Goal: Find specific page/section: Find specific page/section

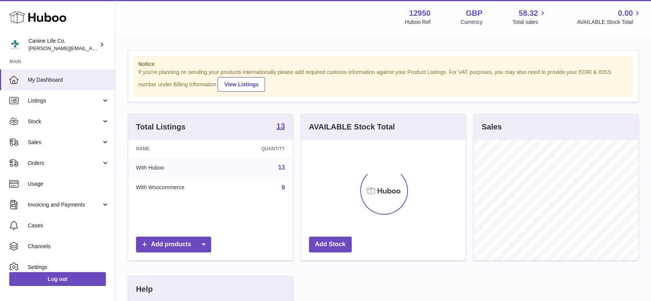
scroll to position [120, 166]
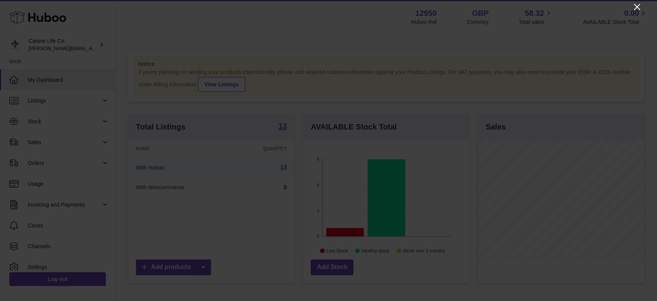
click at [634, 5] on icon "Close" at bounding box center [636, 6] width 9 height 9
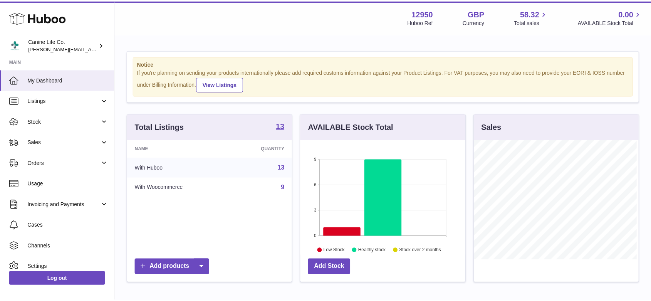
scroll to position [384828, 384783]
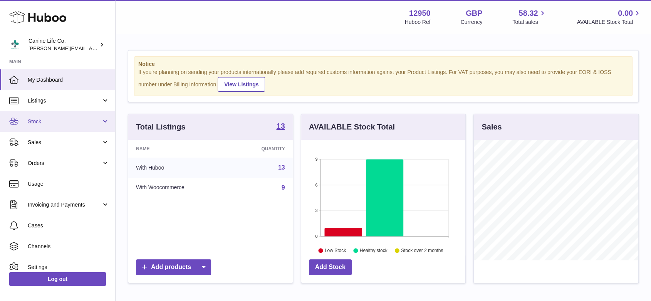
click at [82, 123] on span "Stock" at bounding box center [65, 121] width 74 height 7
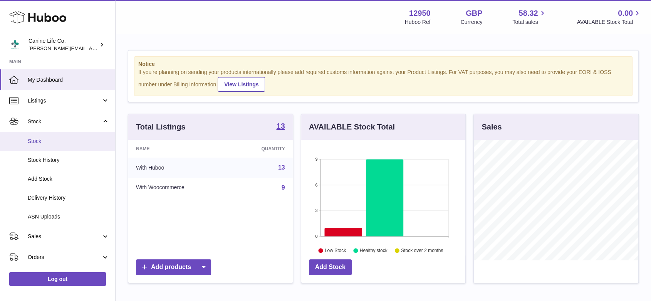
click at [79, 138] on span "Stock" at bounding box center [69, 140] width 82 height 7
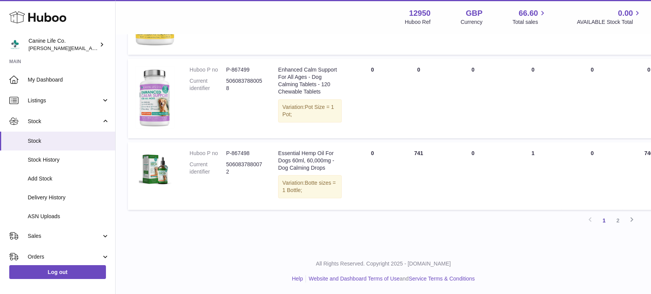
scroll to position [912, 0]
click at [618, 222] on link "2" at bounding box center [618, 221] width 14 height 14
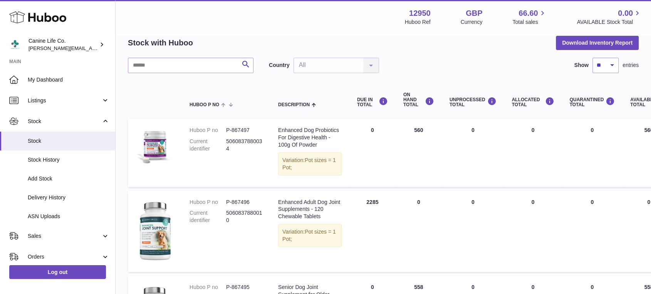
scroll to position [241, 0]
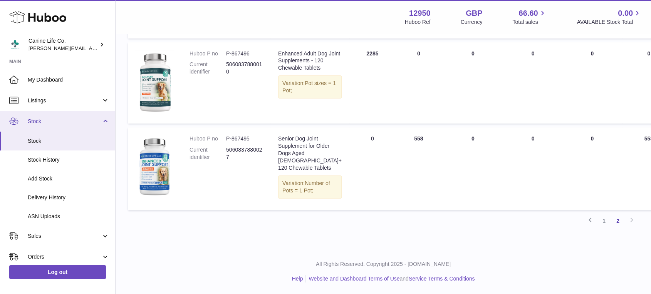
click at [89, 120] on span "Stock" at bounding box center [65, 121] width 74 height 7
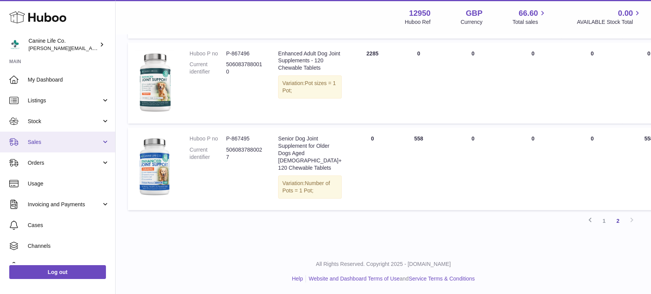
click at [71, 146] on span "Sales" at bounding box center [65, 142] width 74 height 7
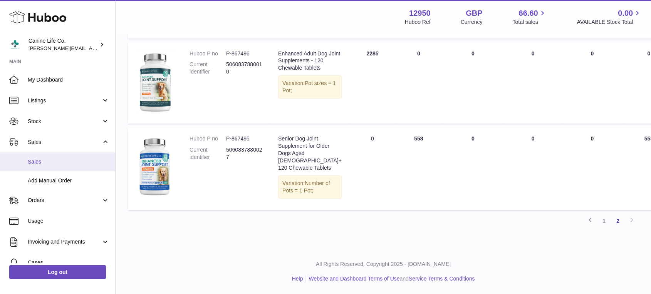
click at [68, 162] on span "Sales" at bounding box center [69, 161] width 82 height 7
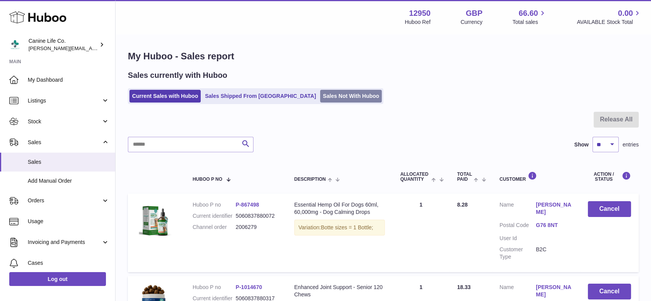
click at [320, 95] on link "Sales Not With Huboo" at bounding box center [351, 96] width 62 height 13
